Goal: Task Accomplishment & Management: Manage account settings

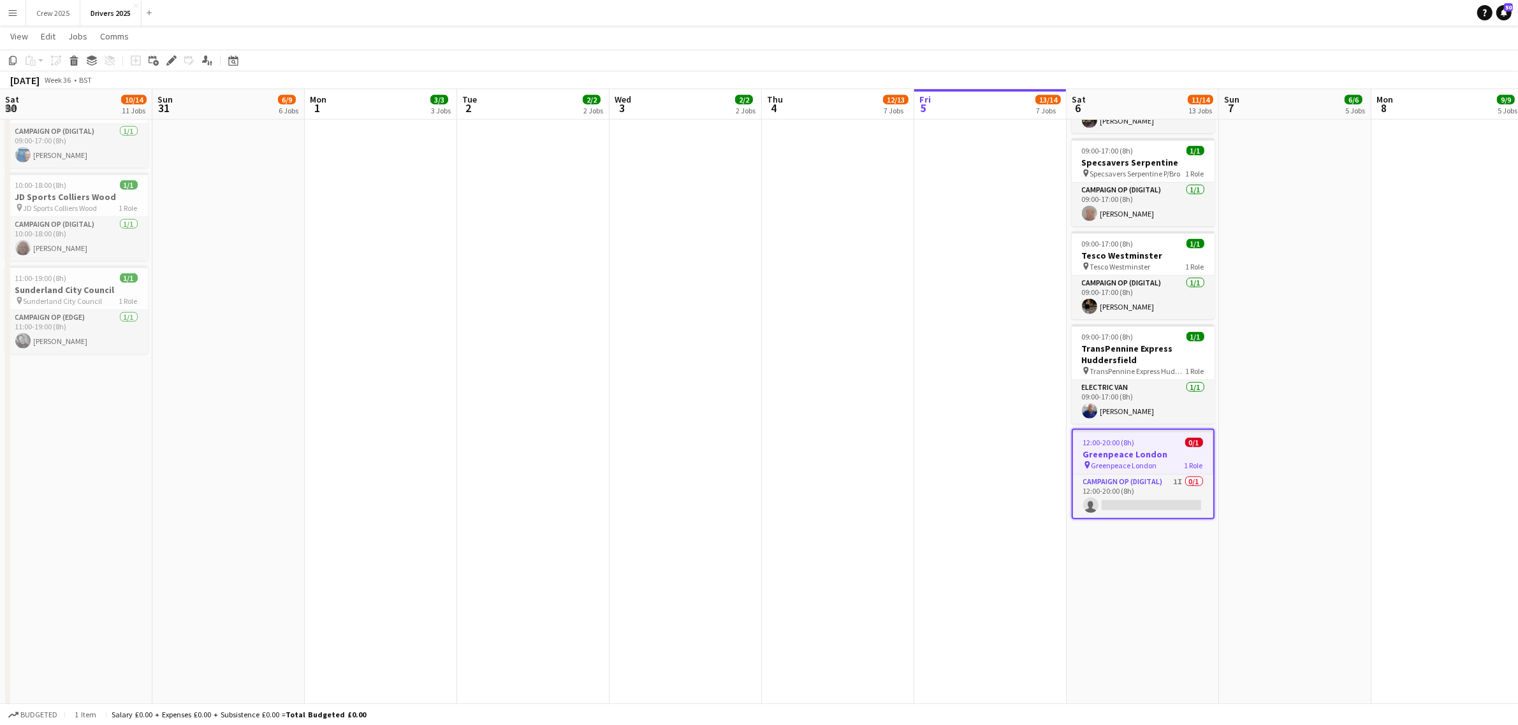
scroll to position [0, 570]
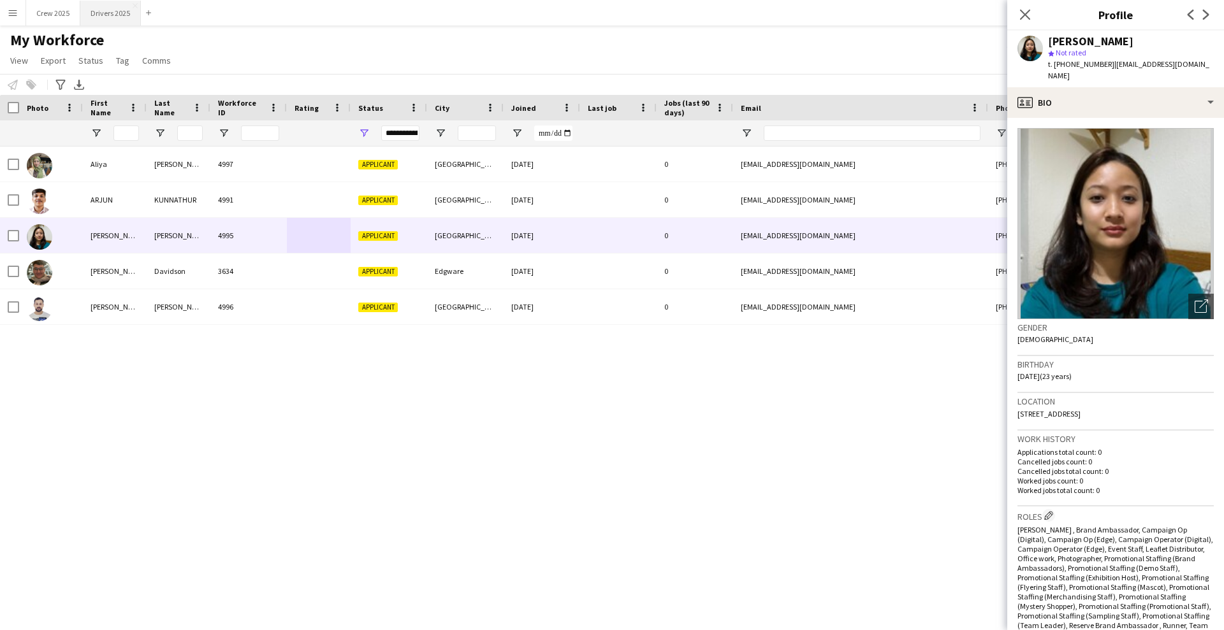
click at [107, 18] on button "Drivers 2025 Close" at bounding box center [110, 13] width 61 height 25
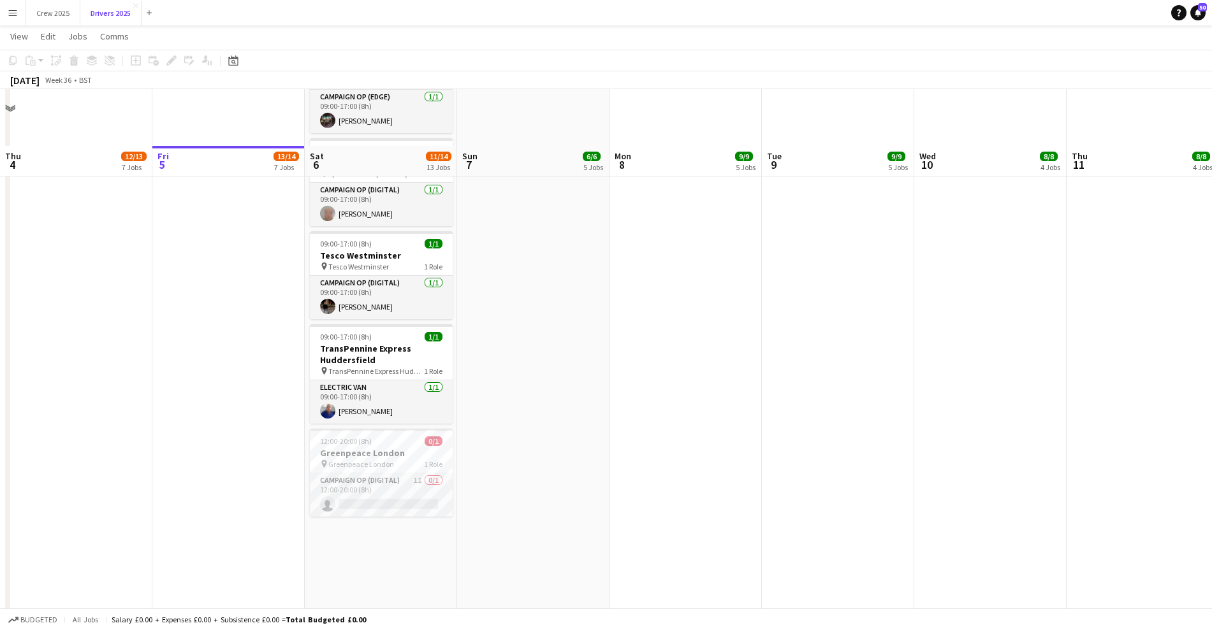
scroll to position [1753, 0]
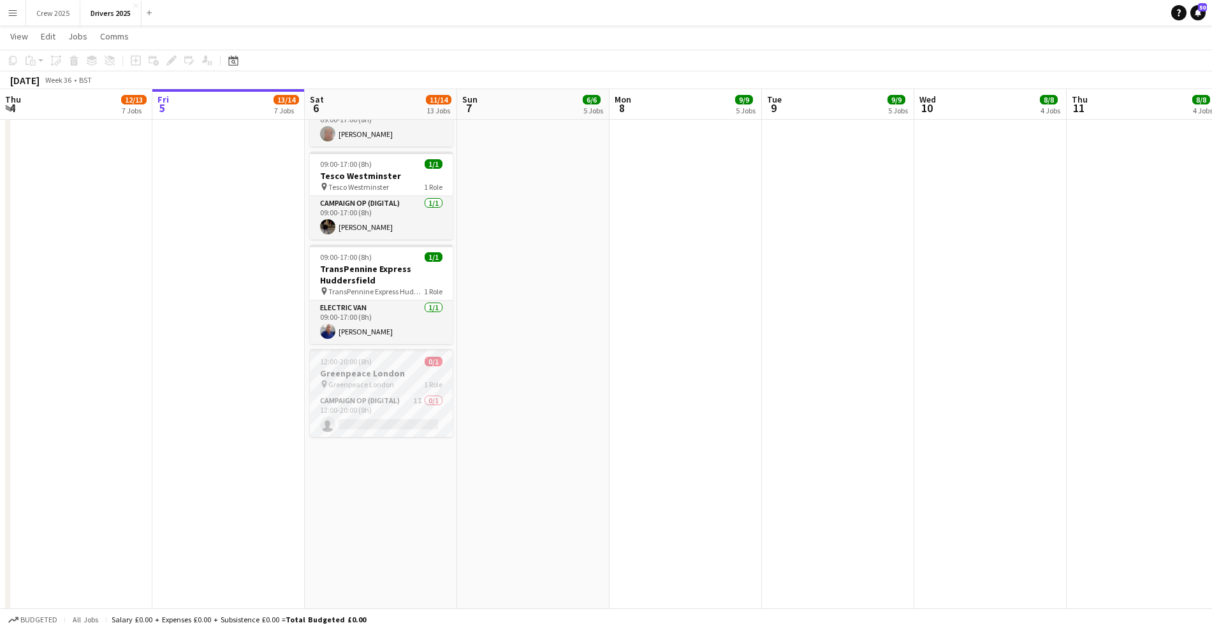
click at [390, 370] on h3 "Greenpeace London" at bounding box center [381, 373] width 143 height 11
click at [169, 59] on icon "Edit" at bounding box center [171, 60] width 10 height 10
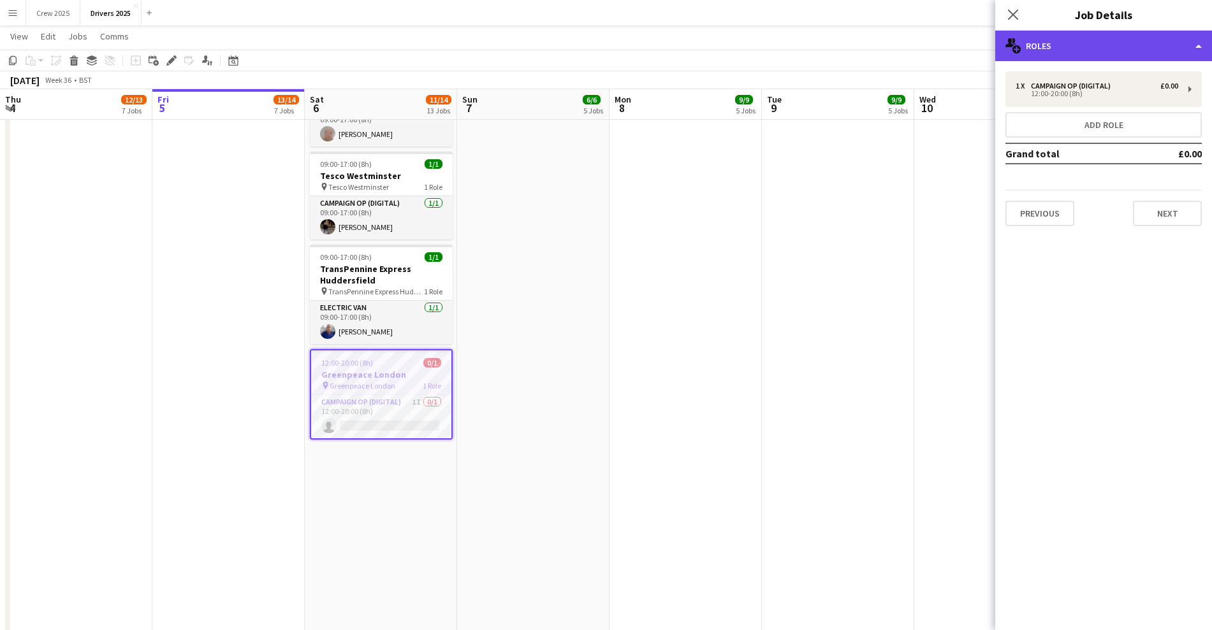
click at [1113, 59] on div "multiple-users-add Roles" at bounding box center [1103, 46] width 217 height 31
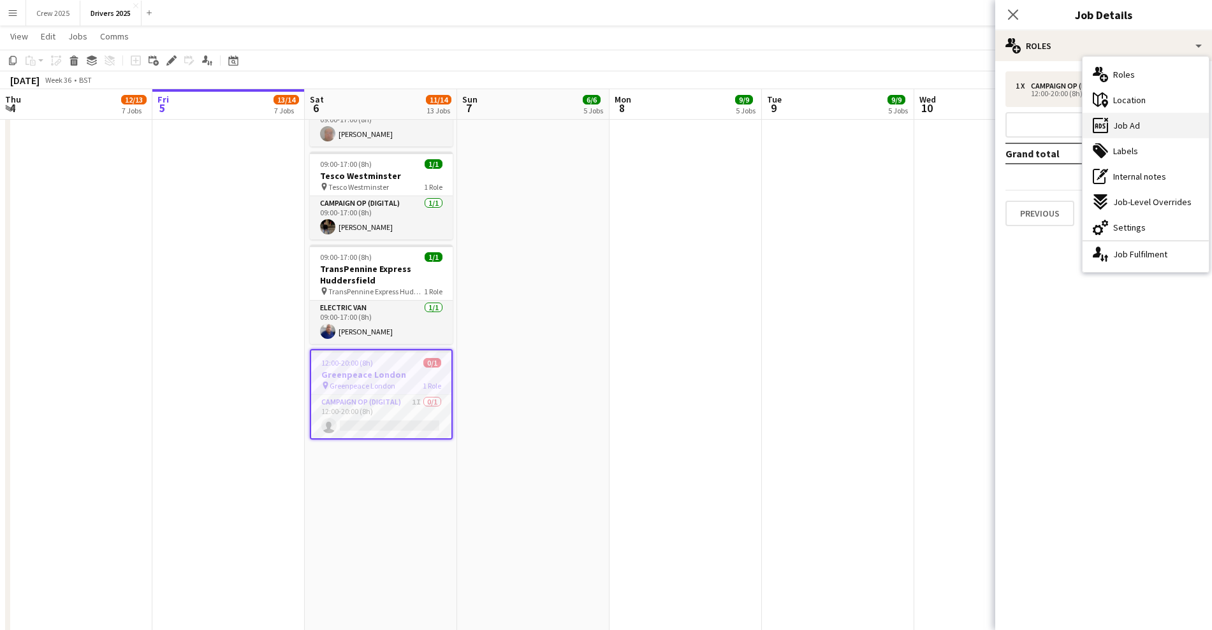
click at [1149, 119] on div "ads-window Job Ad" at bounding box center [1145, 125] width 126 height 25
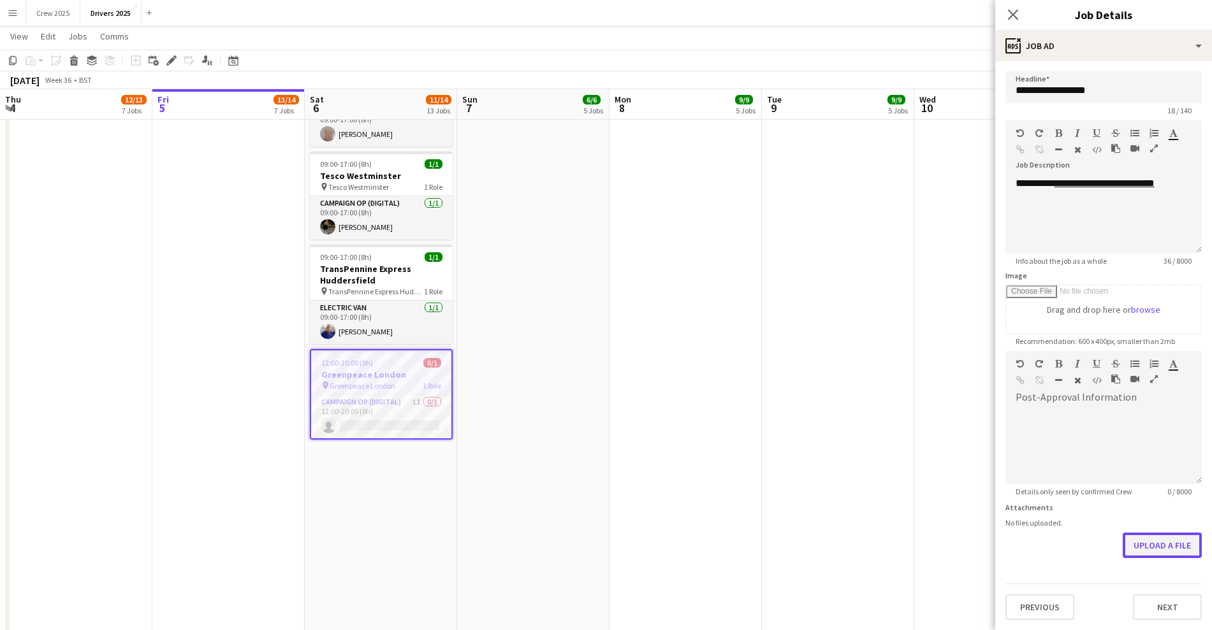
click at [1188, 546] on button "Upload a file" at bounding box center [1161, 545] width 79 height 25
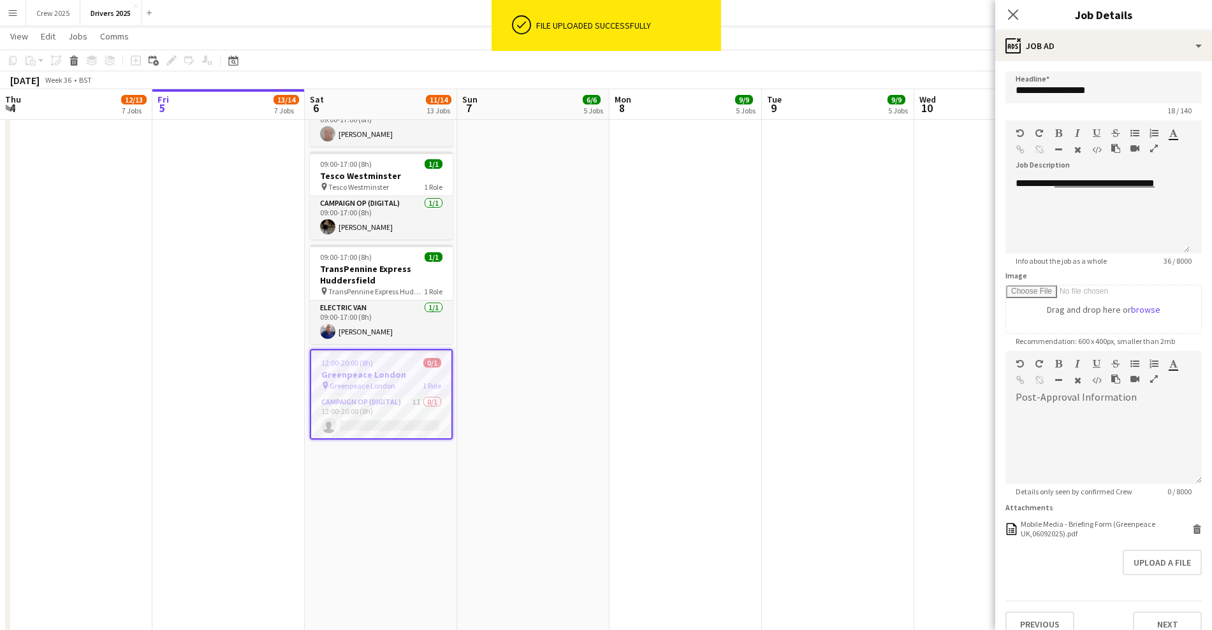
click at [774, 389] on app-date-cell "09:00-17:00 (8h) 1/1 pin Sky Various Locations 1 Role Campaign Op (Digital) 1/1…" at bounding box center [838, 101] width 152 height 3423
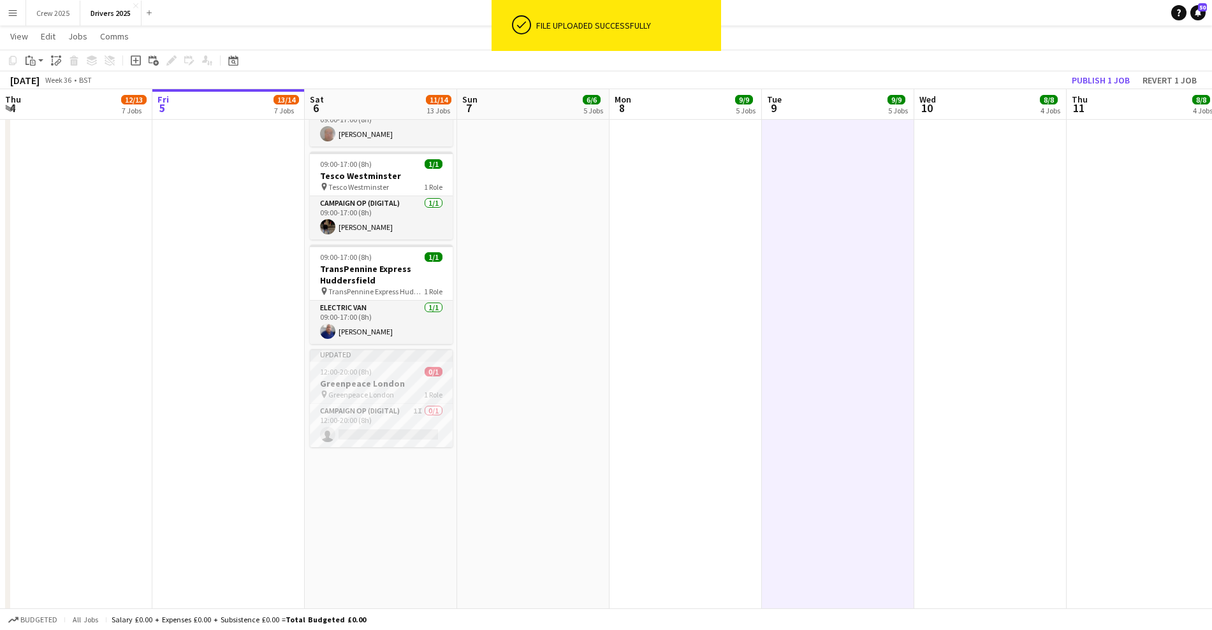
click at [423, 361] on div at bounding box center [381, 360] width 143 height 3
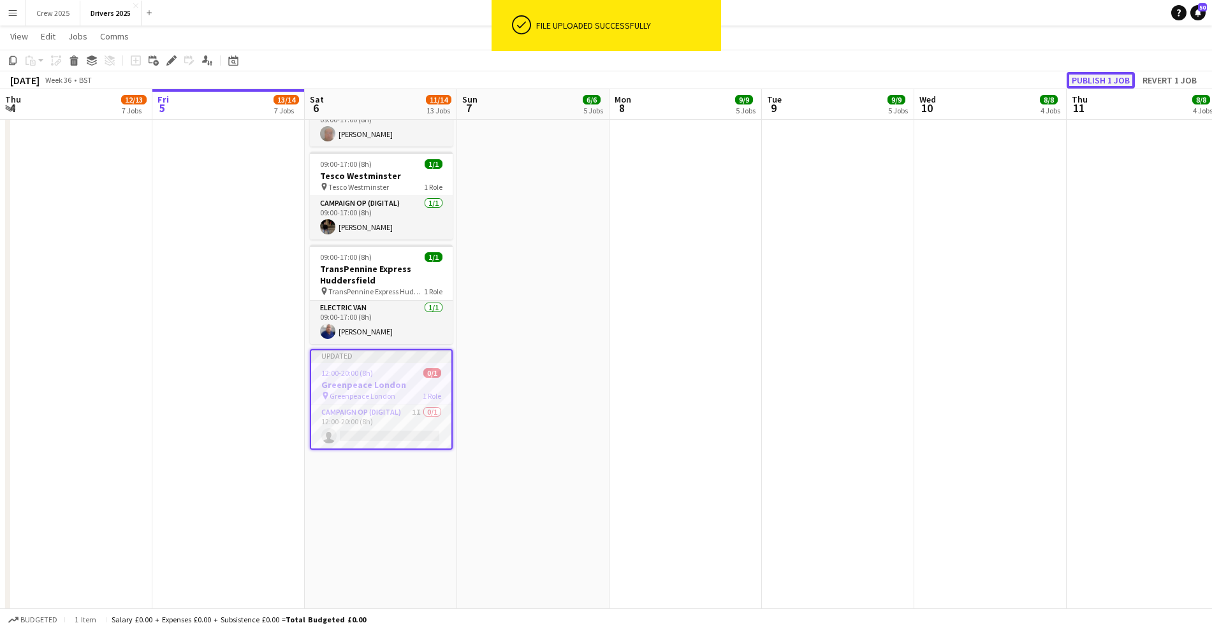
click at [1099, 81] on button "Publish 1 job" at bounding box center [1100, 80] width 68 height 17
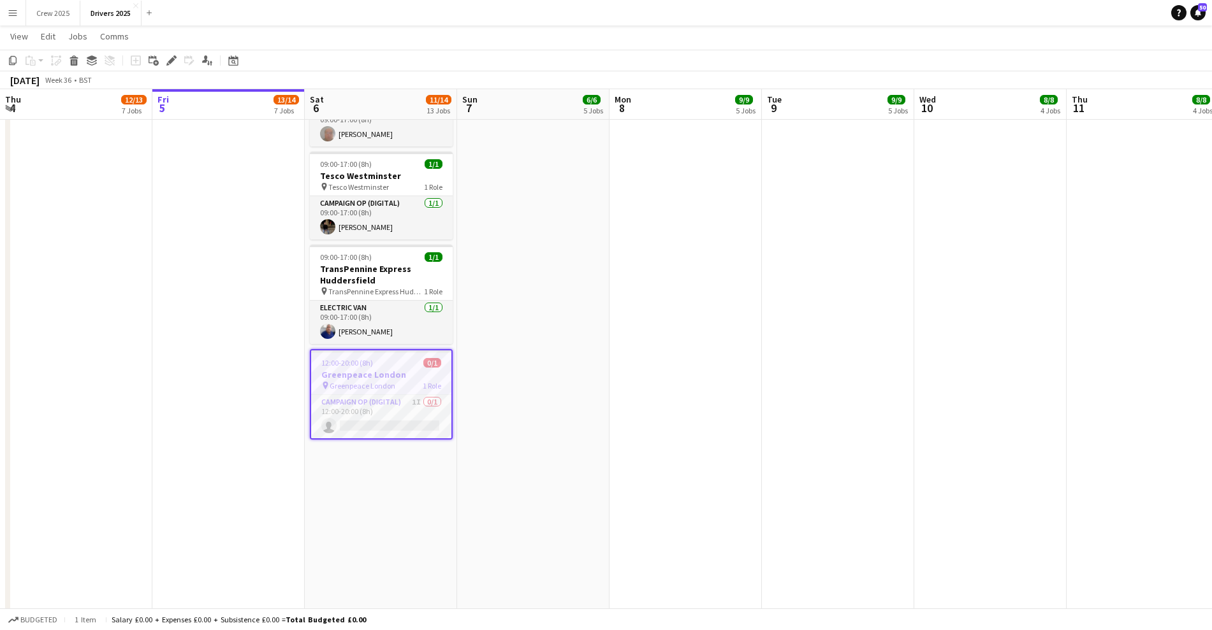
drag, startPoint x: 597, startPoint y: 471, endPoint x: 606, endPoint y: 629, distance: 158.3
click at [597, 472] on app-date-cell "09:00-17:00 (8h) 1/1 pin Sky Various Locations 1 Role Campaign Op (Digital) 1/1…" at bounding box center [533, 101] width 152 height 3423
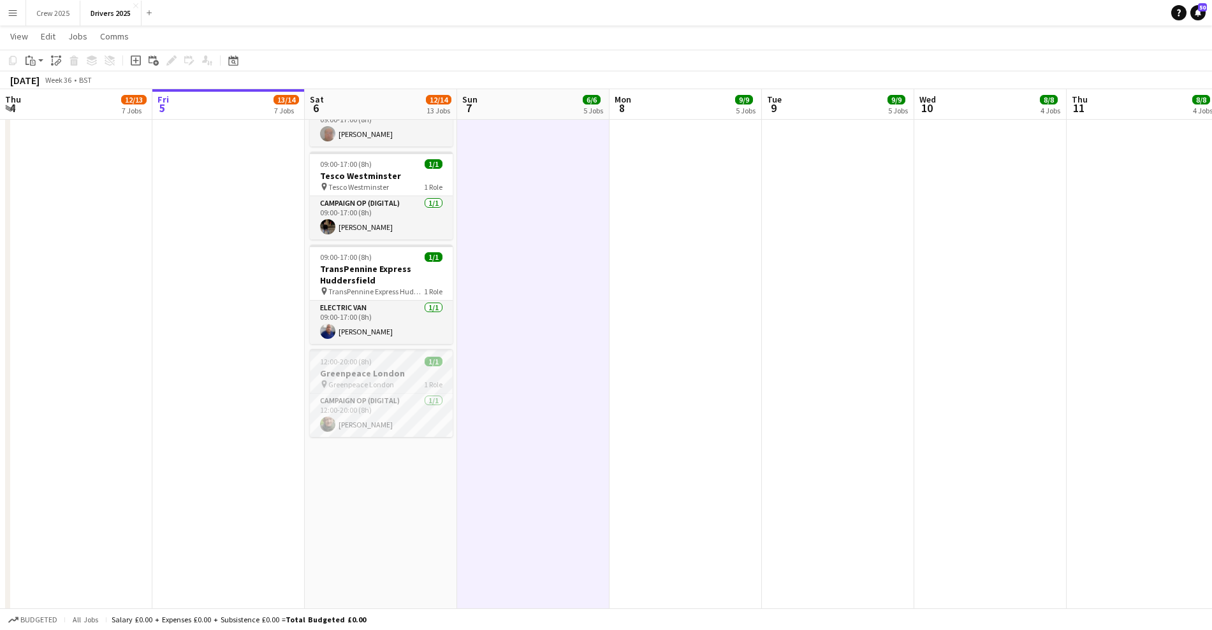
click at [379, 363] on div "12:00-20:00 (8h) 1/1" at bounding box center [381, 362] width 143 height 10
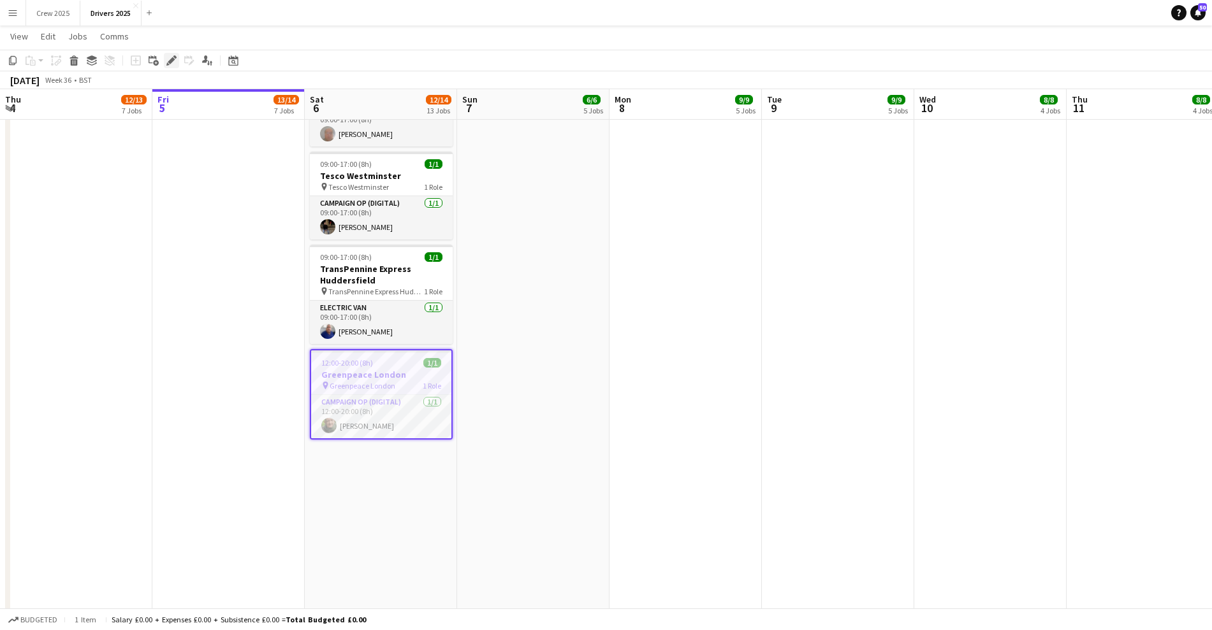
click at [177, 60] on div "Edit" at bounding box center [171, 60] width 15 height 15
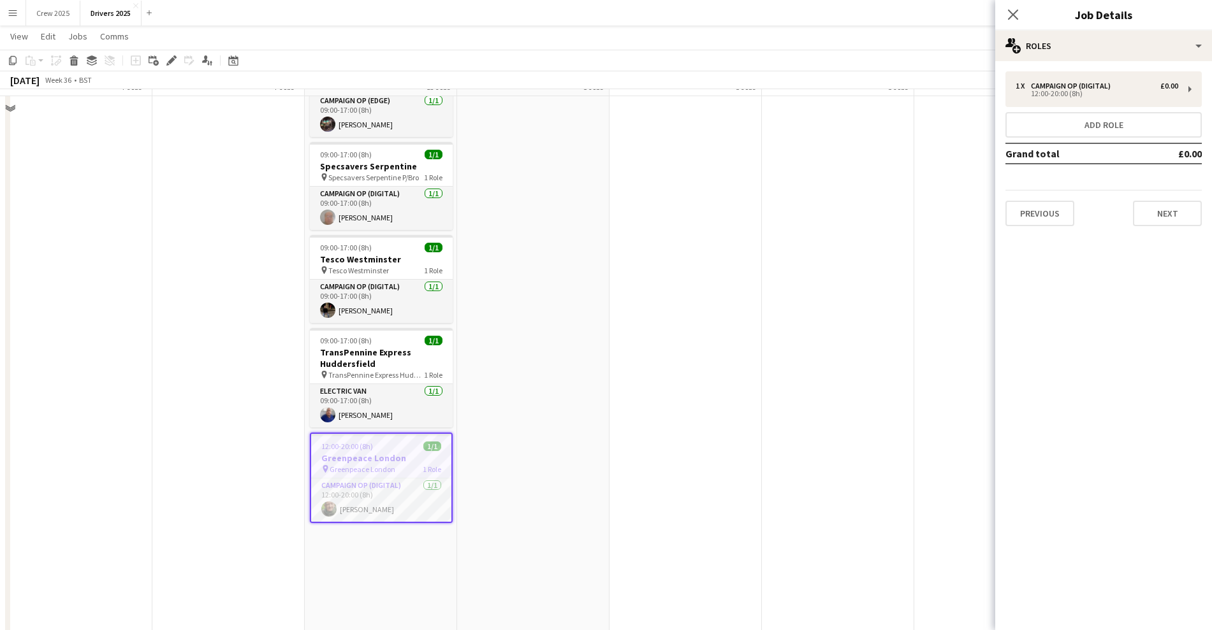
scroll to position [1593, 0]
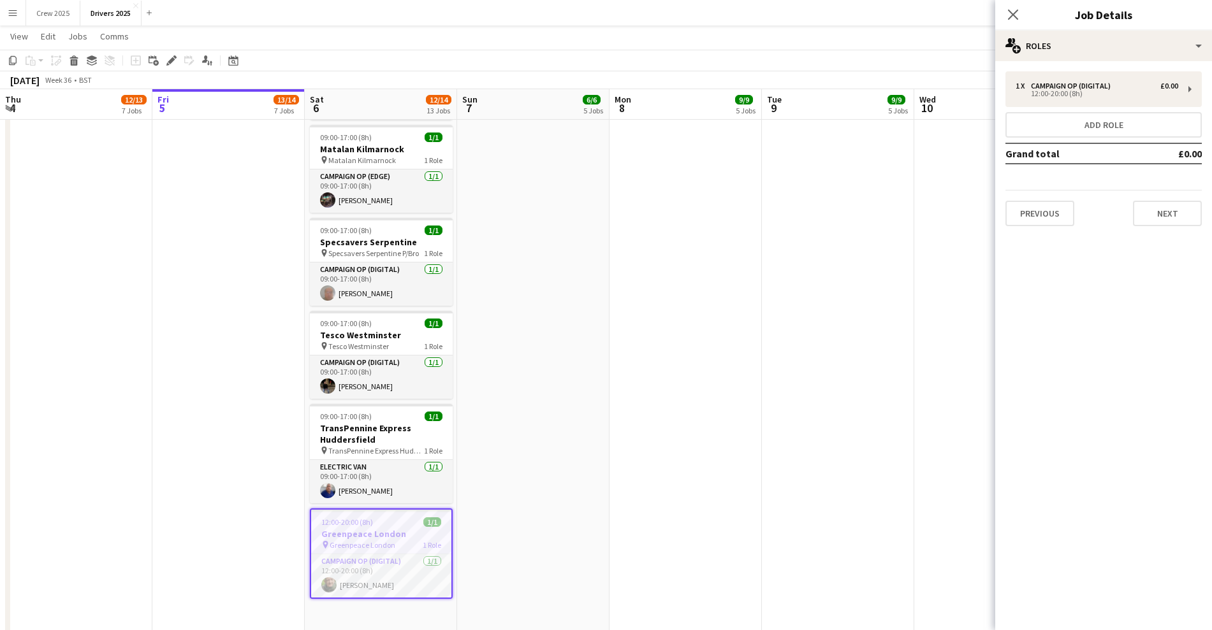
click at [532, 323] on app-date-cell "09:00-17:00 (8h) 1/1 pin Sky Various Locations 1 Role Campaign Op (Digital) 1/1…" at bounding box center [533, 260] width 152 height 3423
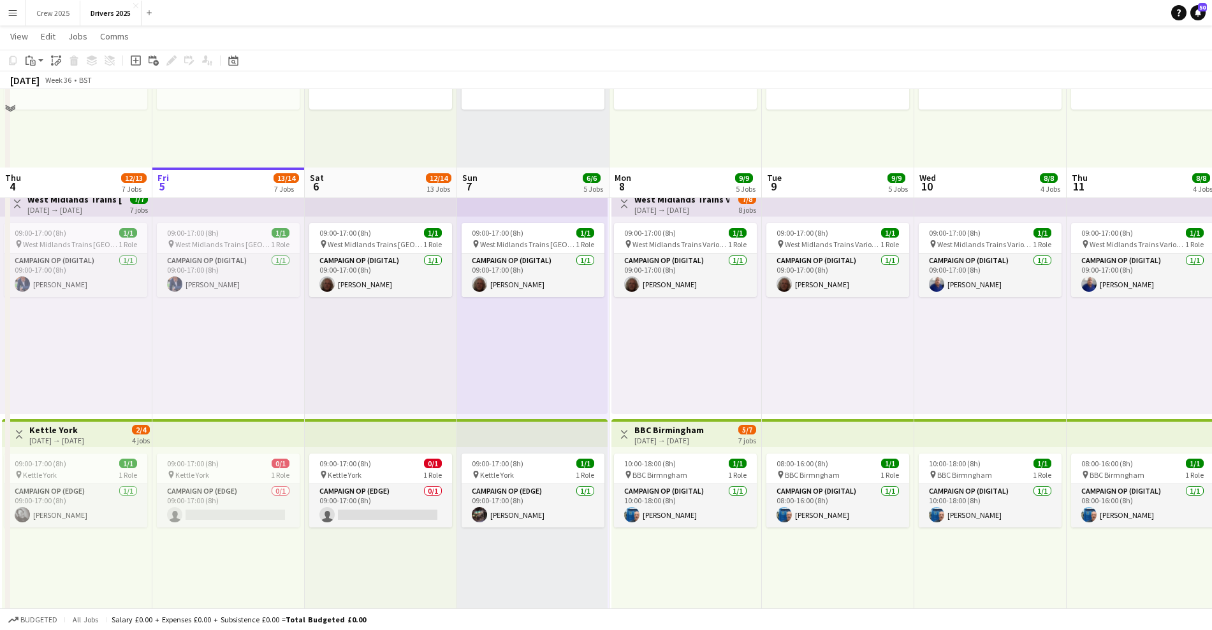
scroll to position [0, 0]
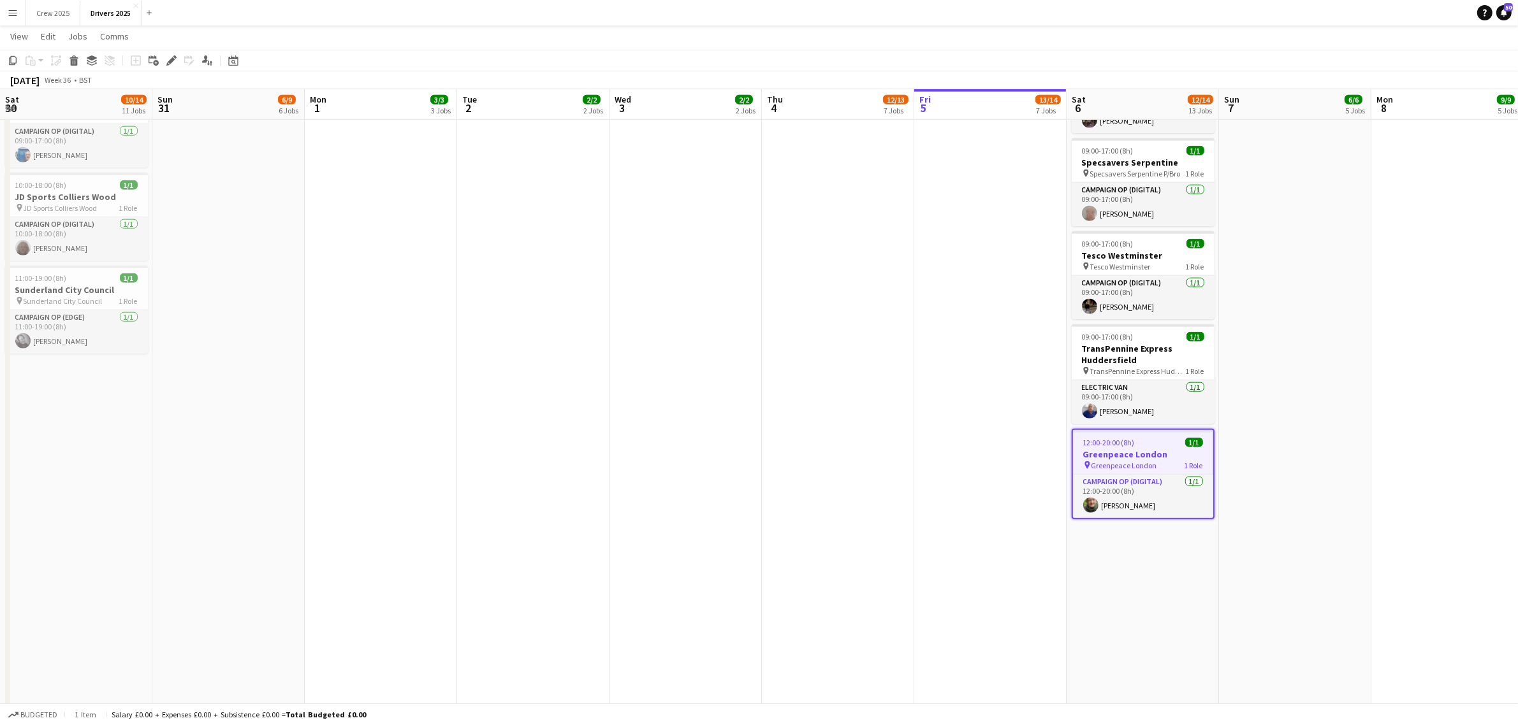
scroll to position [0, 570]
